Goal: Transaction & Acquisition: Purchase product/service

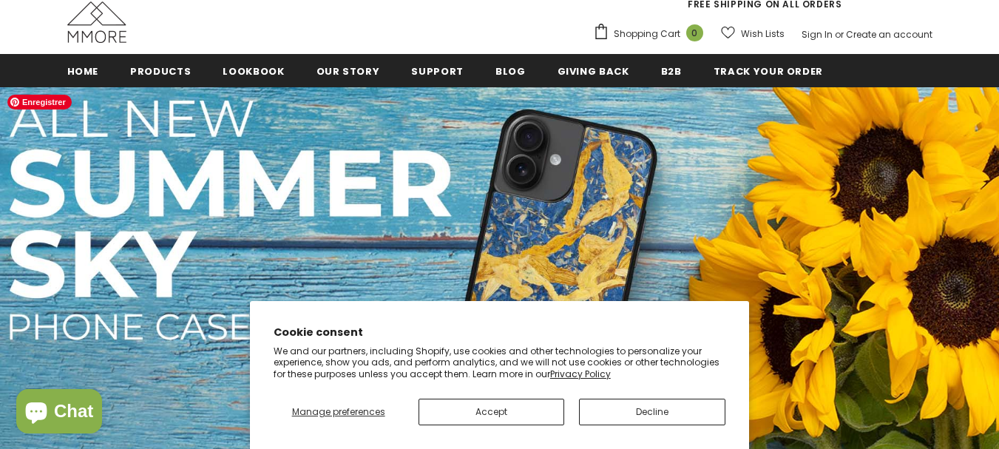
scroll to position [148, 0]
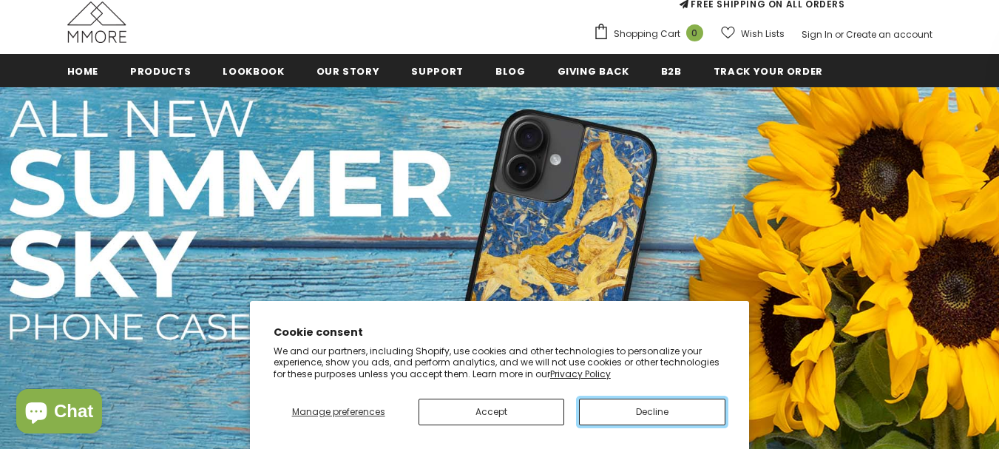
click at [642, 418] on button "Decline" at bounding box center [652, 411] width 146 height 27
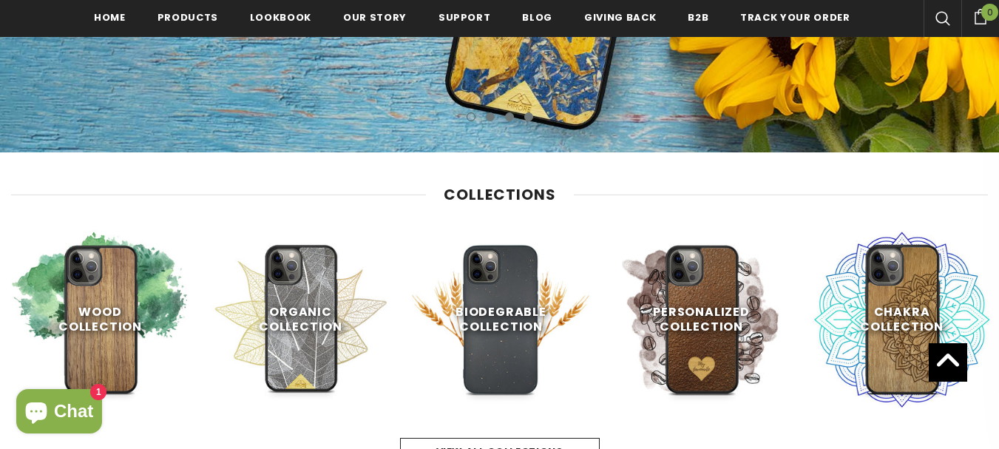
scroll to position [591, 0]
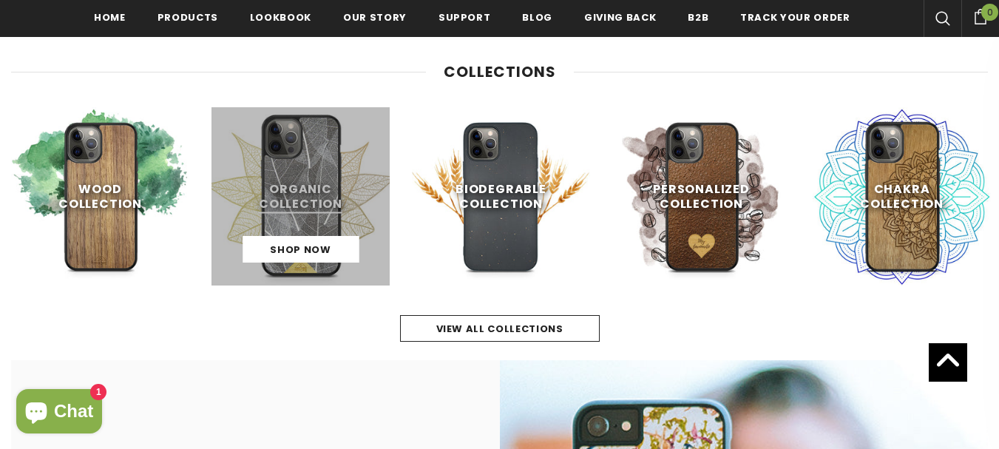
click at [297, 197] on link at bounding box center [300, 196] width 178 height 178
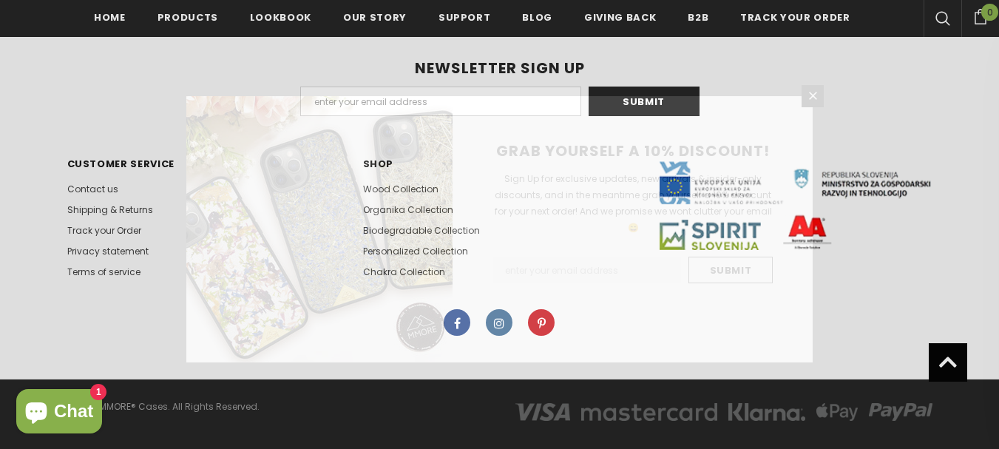
scroll to position [2295, 0]
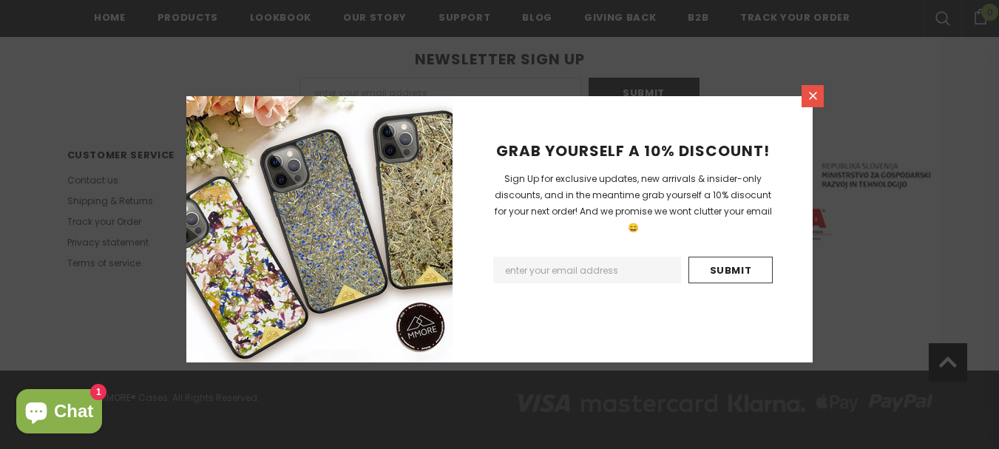
click at [816, 99] on icon at bounding box center [813, 96] width 8 height 8
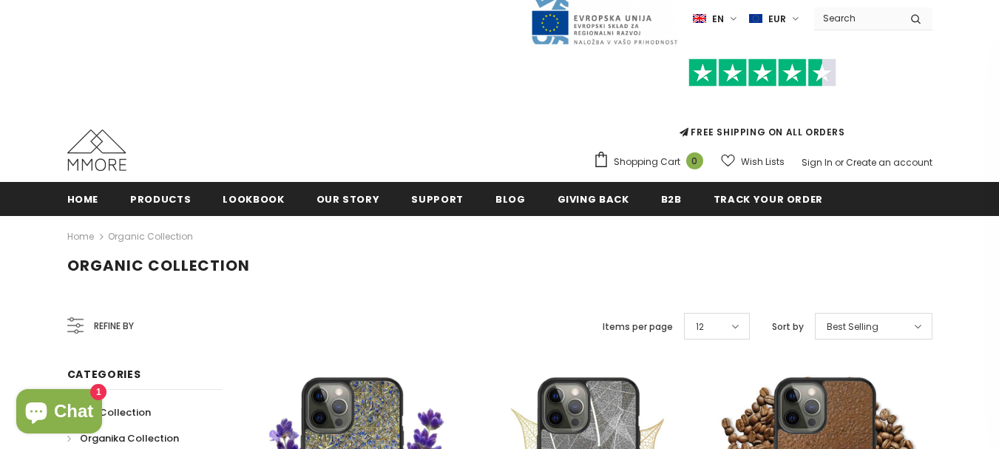
scroll to position [299, 0]
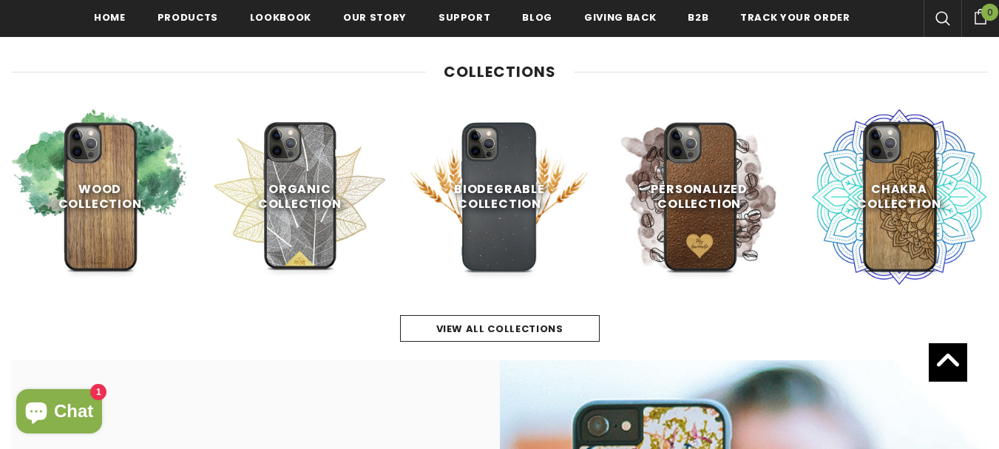
scroll to position [591, 0]
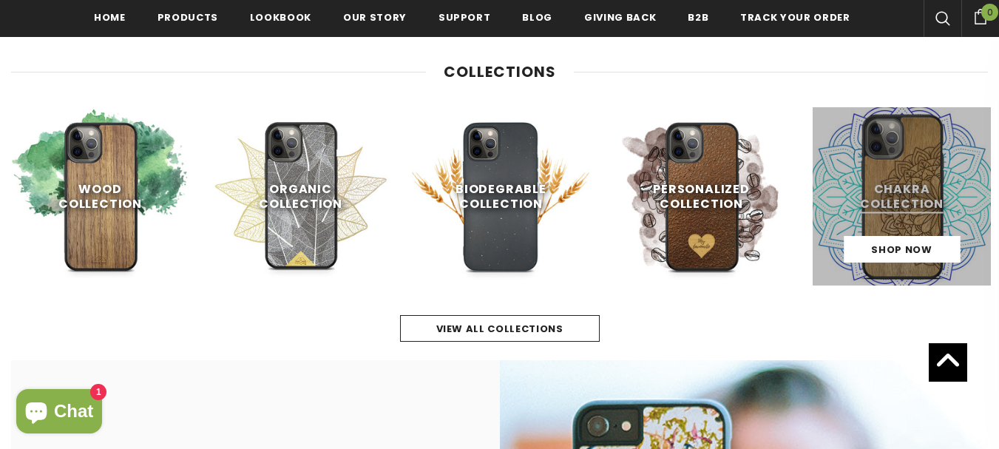
click at [914, 187] on link at bounding box center [901, 196] width 178 height 178
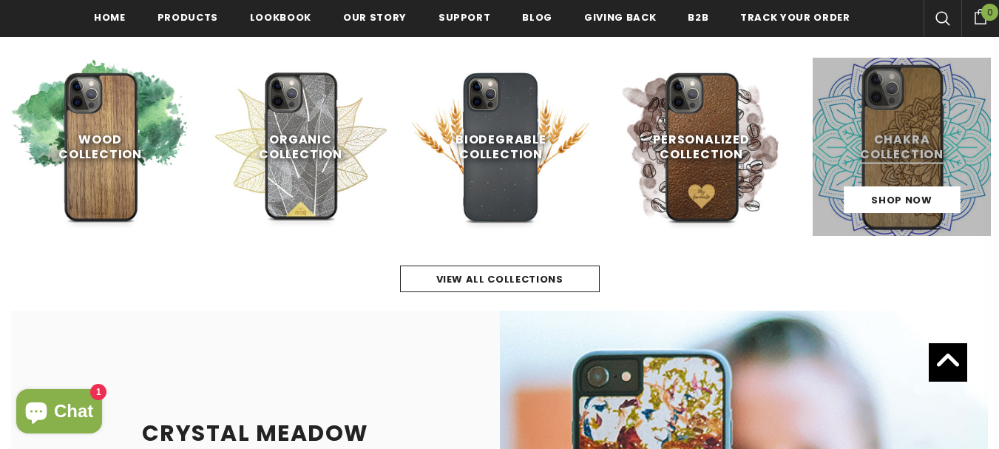
scroll to position [595, 0]
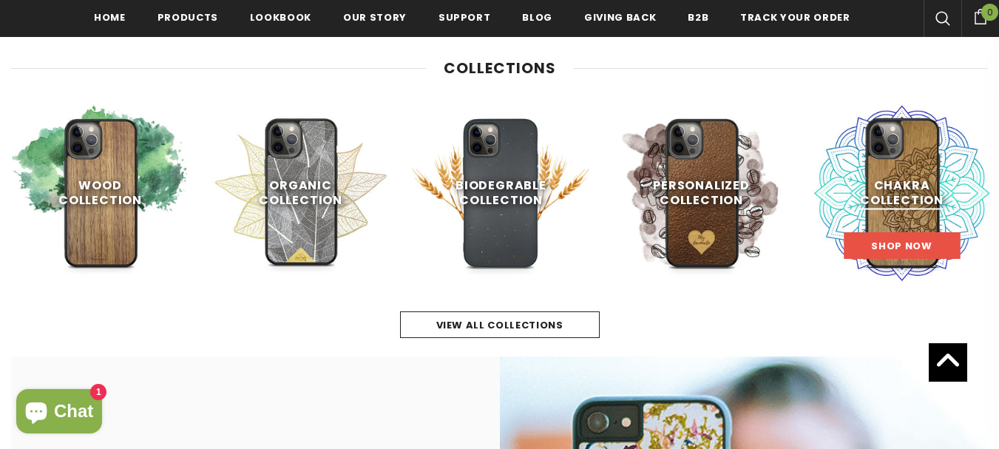
click at [900, 236] on link "Shop Now" at bounding box center [901, 245] width 116 height 27
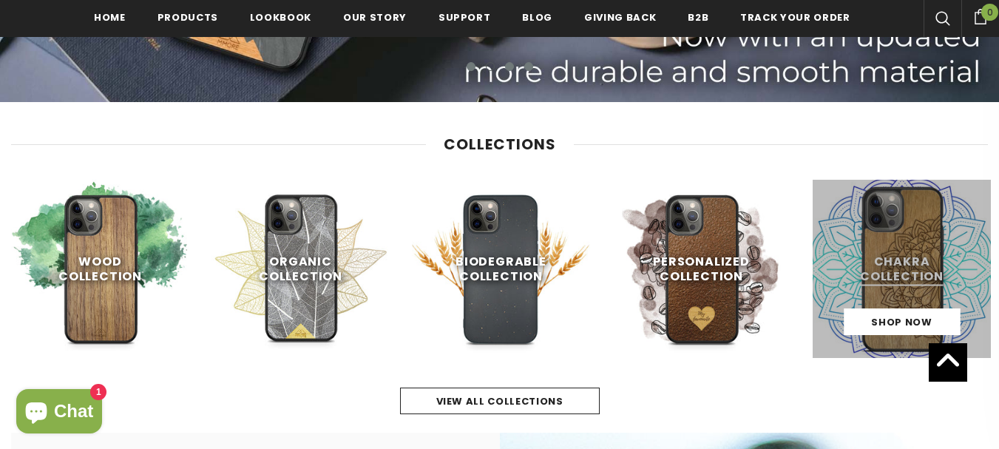
scroll to position [521, 0]
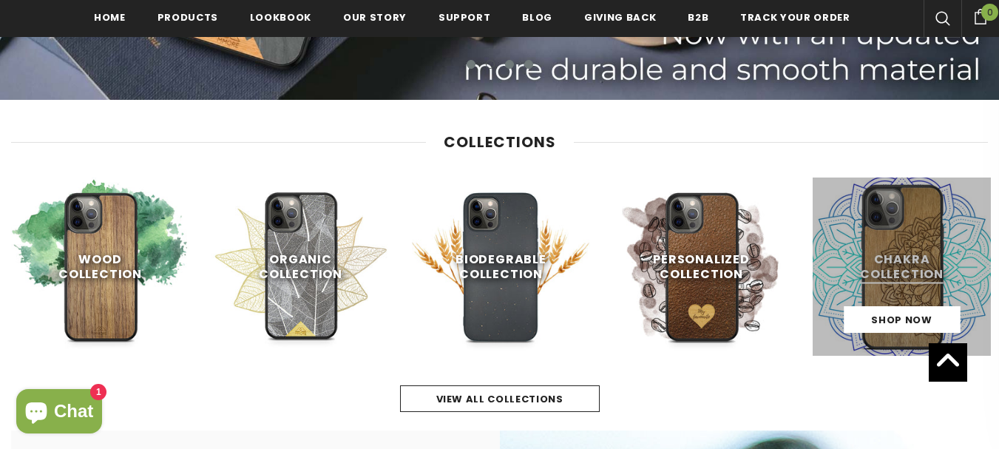
click at [875, 260] on link at bounding box center [901, 266] width 178 height 178
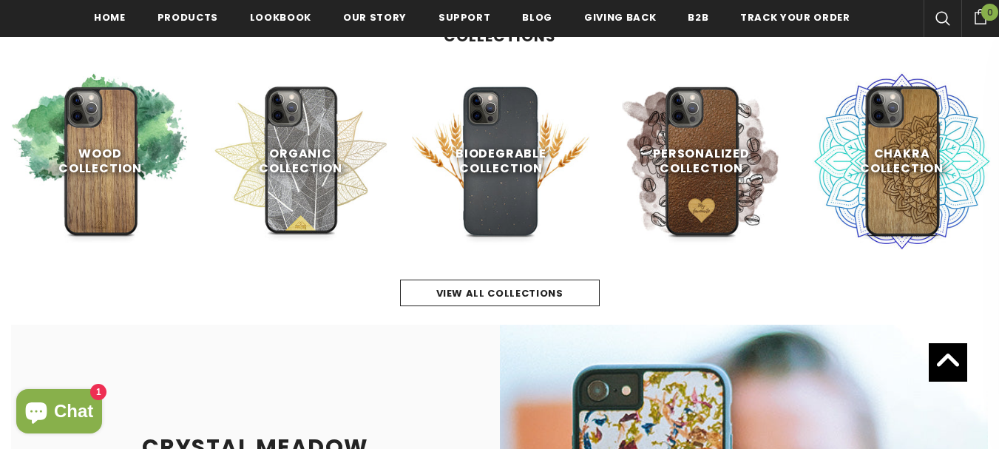
scroll to position [669, 0]
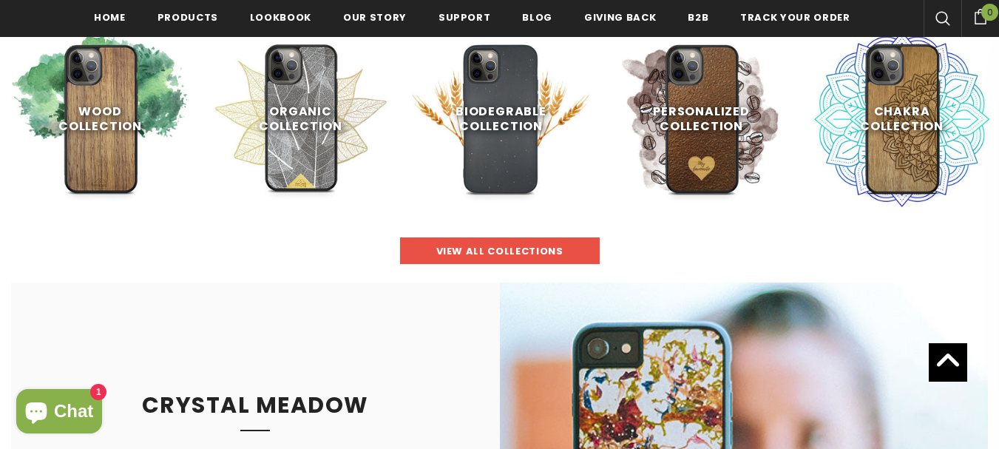
click at [552, 256] on span "view all collections" at bounding box center [499, 251] width 127 height 14
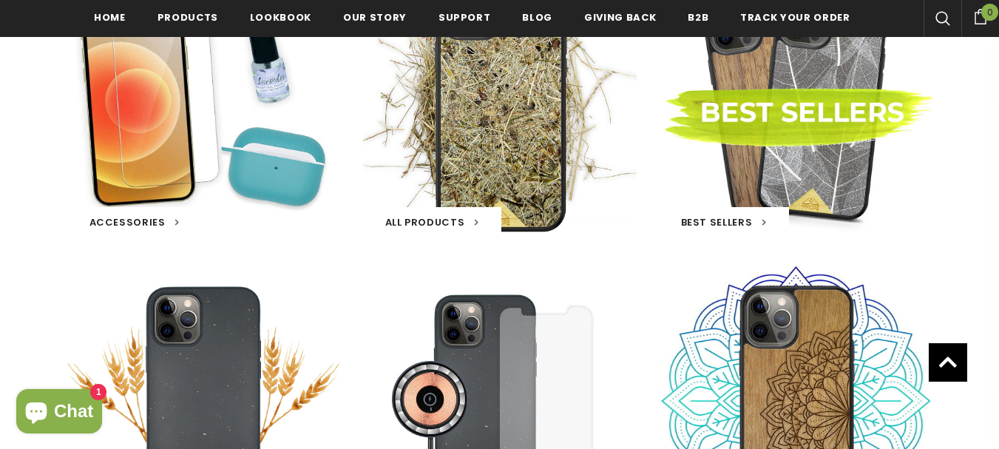
scroll to position [521, 0]
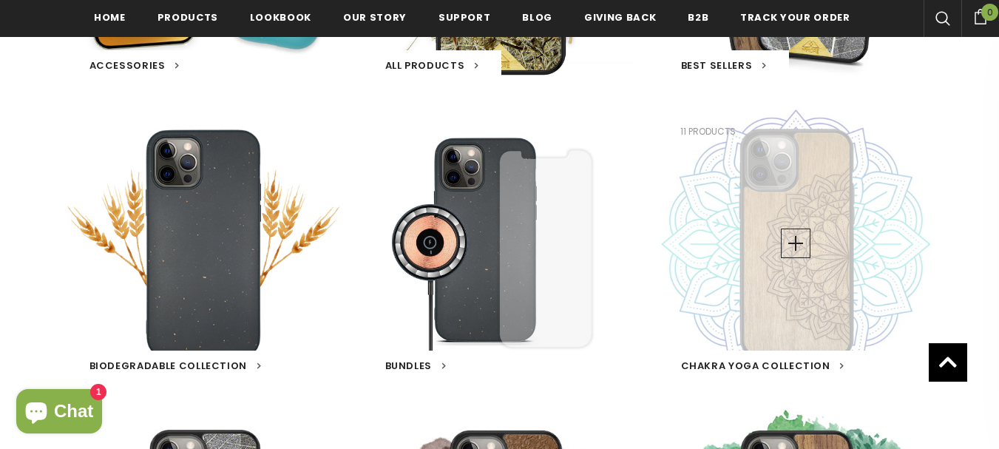
click at [779, 265] on div "Chakra Yoga Collection 11 products" at bounding box center [795, 242] width 273 height 273
click at [795, 246] on link at bounding box center [796, 243] width 30 height 30
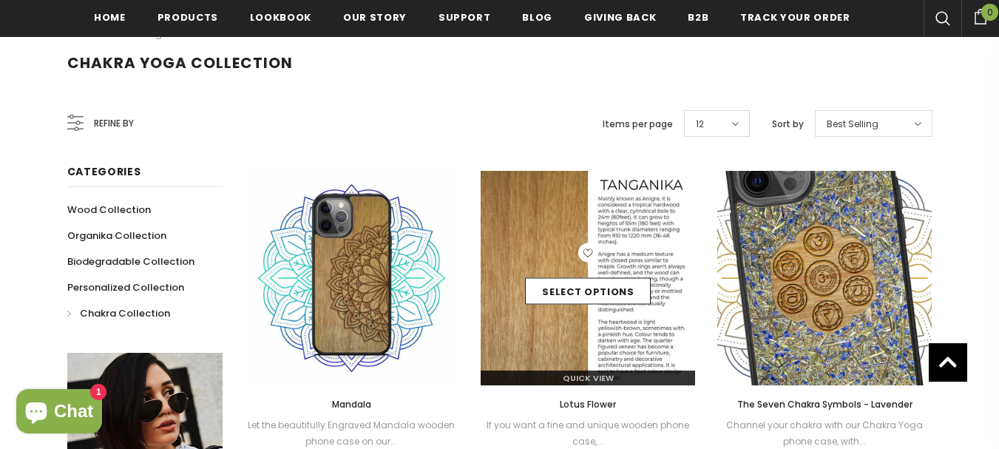
scroll to position [225, 0]
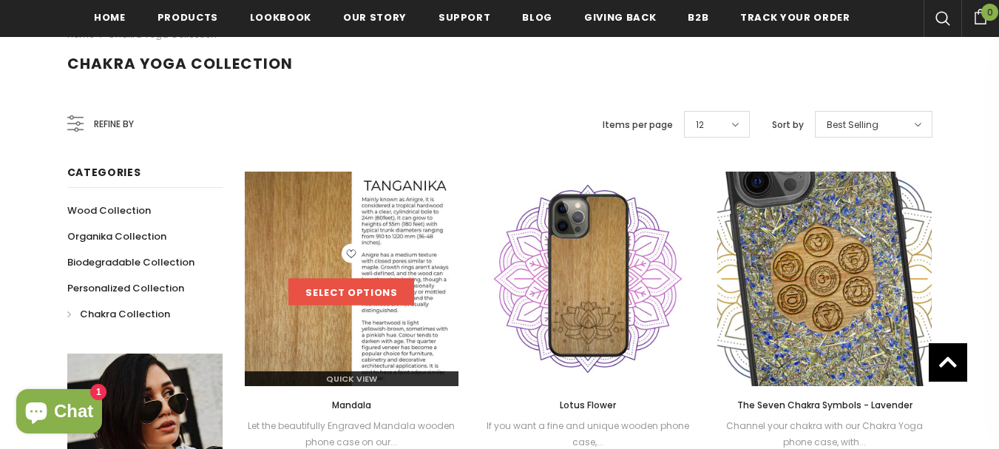
click at [396, 285] on link "Select options" at bounding box center [351, 292] width 126 height 27
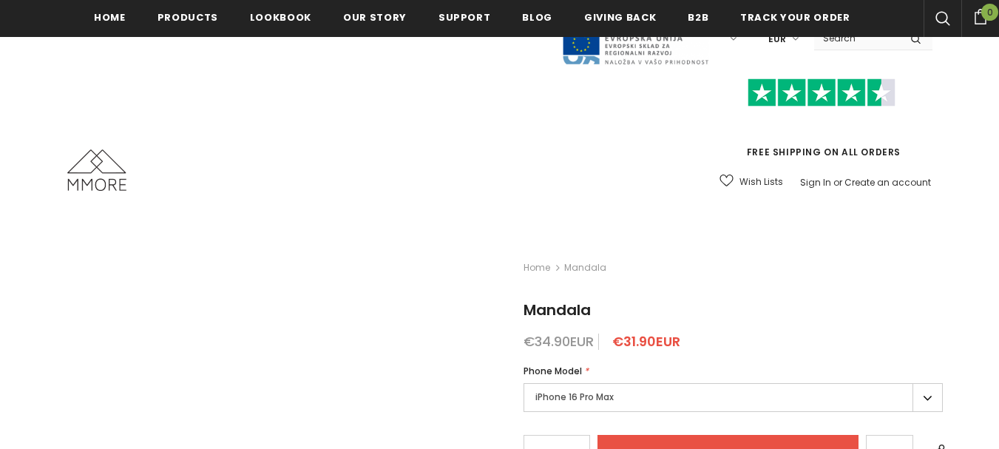
scroll to position [222, 0]
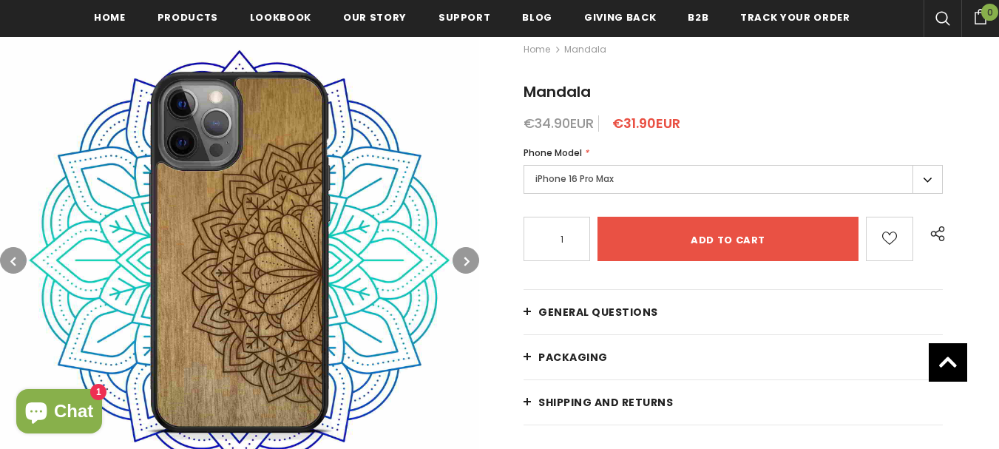
click at [917, 180] on label "iPhone 16 Pro Max" at bounding box center [732, 179] width 419 height 29
